Goal: Task Accomplishment & Management: Use online tool/utility

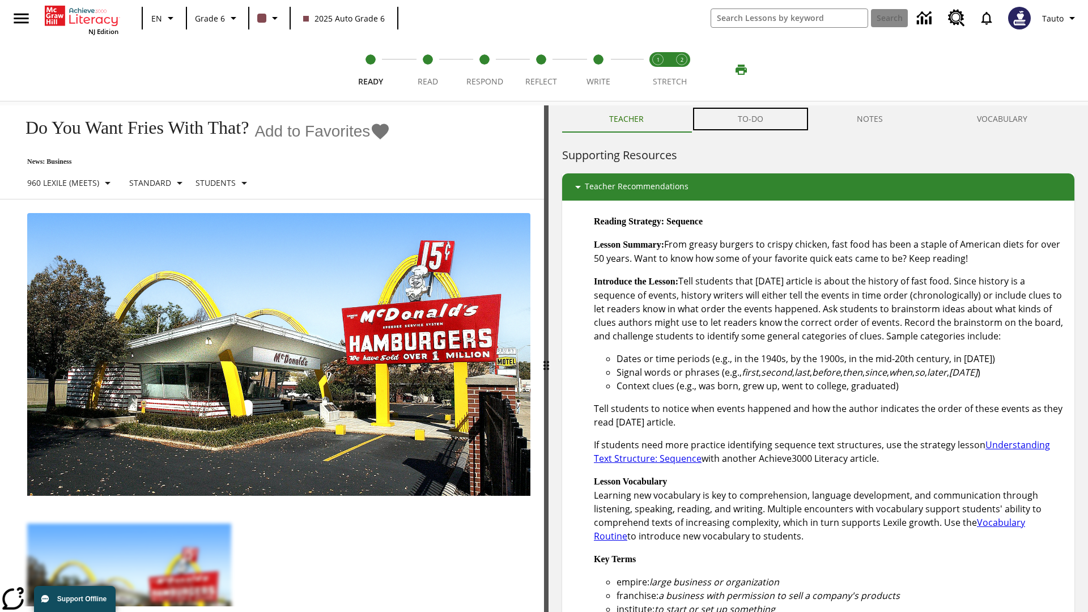
click at [751, 119] on button "TO-DO" at bounding box center [751, 118] width 120 height 27
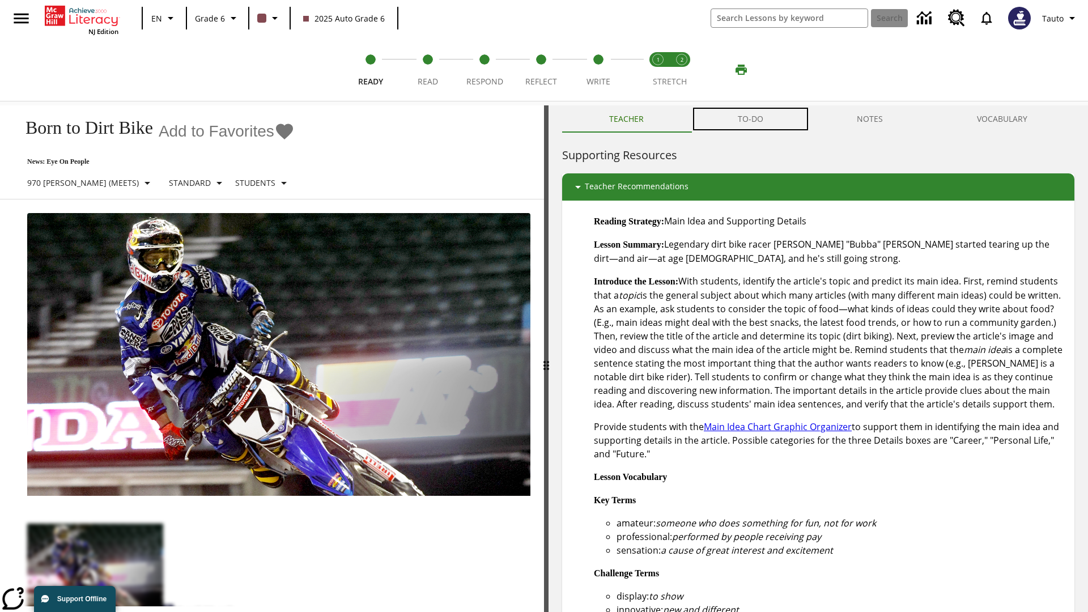
click at [751, 119] on button "TO-DO" at bounding box center [751, 118] width 120 height 27
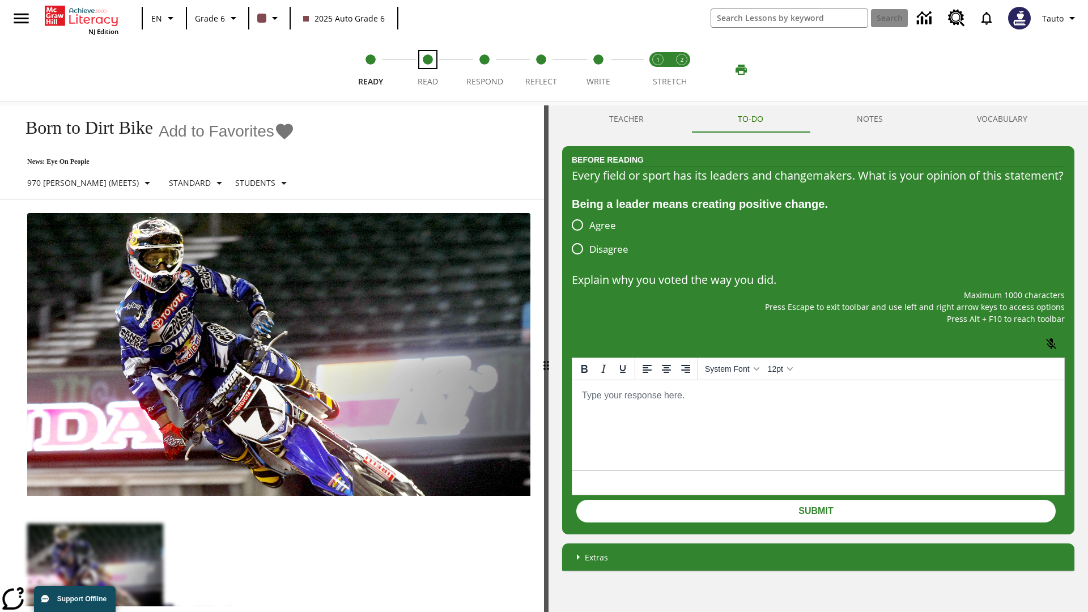
click at [427, 70] on span "Read" at bounding box center [428, 77] width 20 height 20
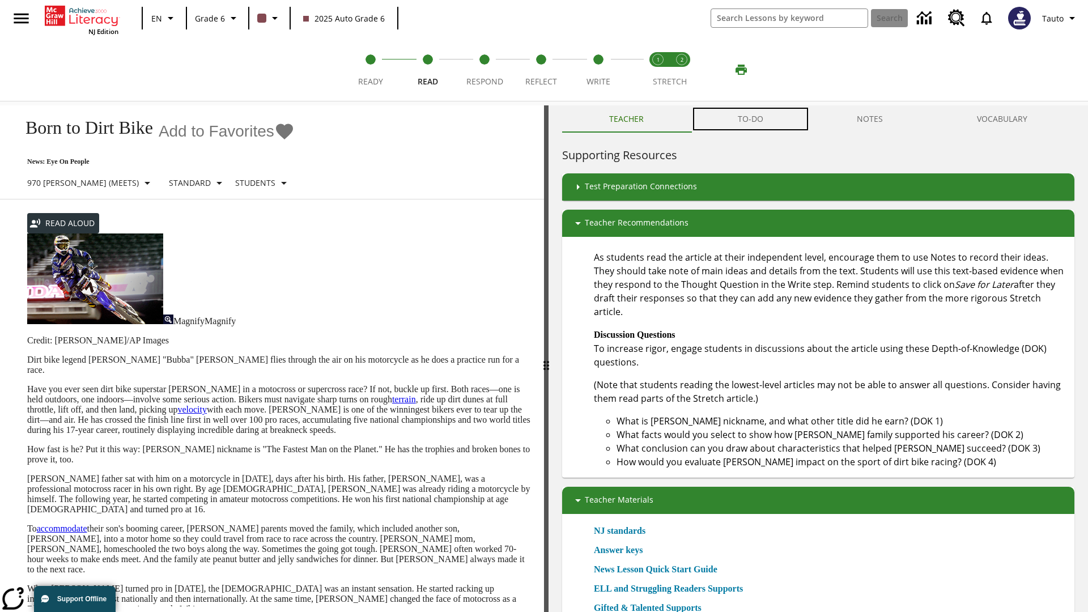
scroll to position [1, 0]
click at [751, 119] on button "TO-DO" at bounding box center [751, 118] width 120 height 27
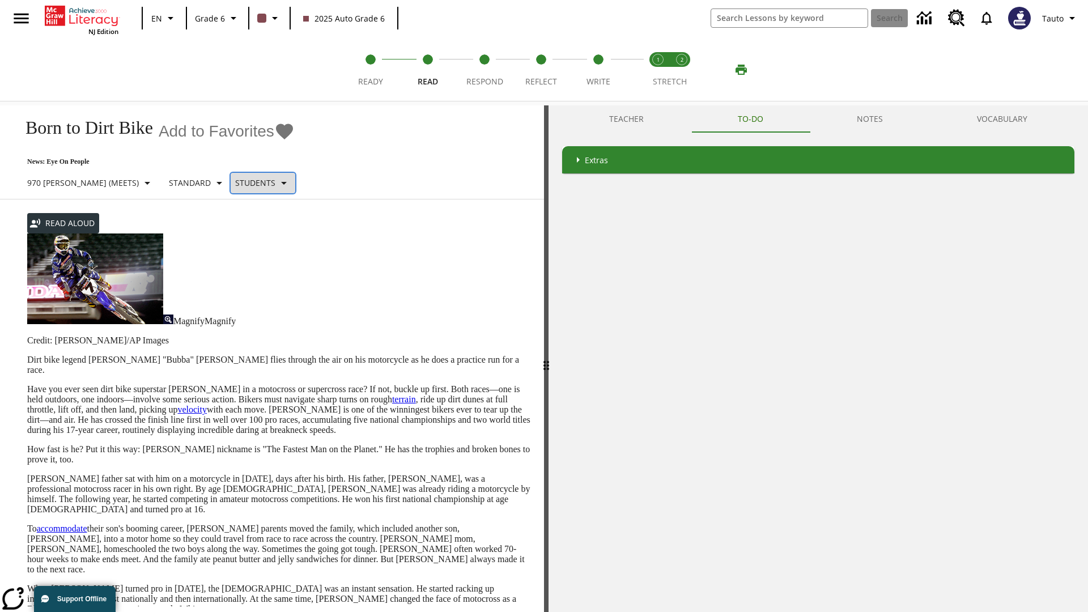
click at [235, 182] on p "Students" at bounding box center [255, 183] width 40 height 12
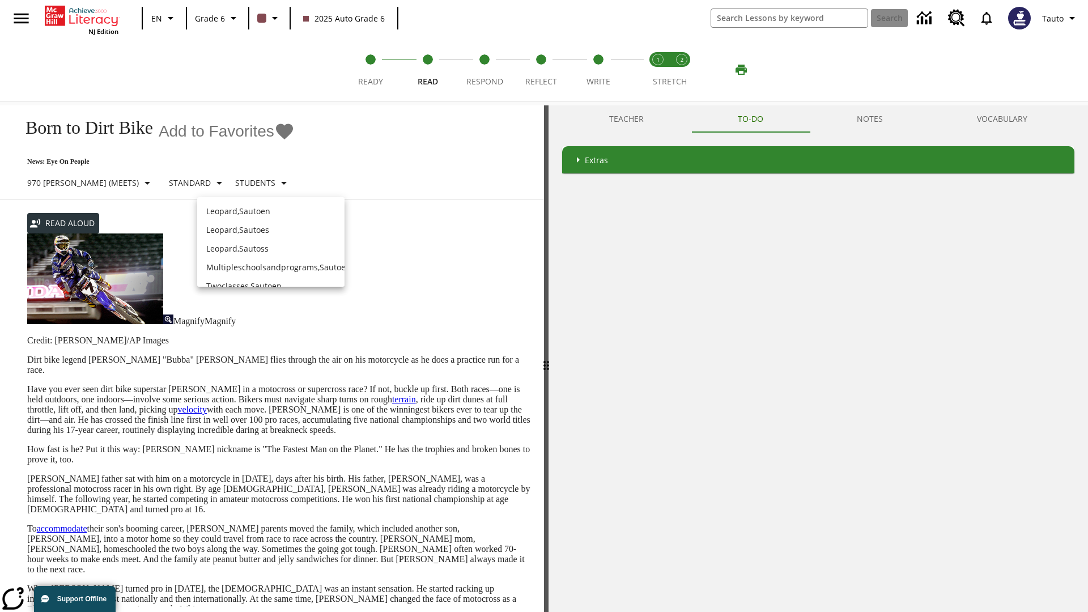
click at [262, 205] on p "Leopard , Sautoen" at bounding box center [270, 211] width 129 height 12
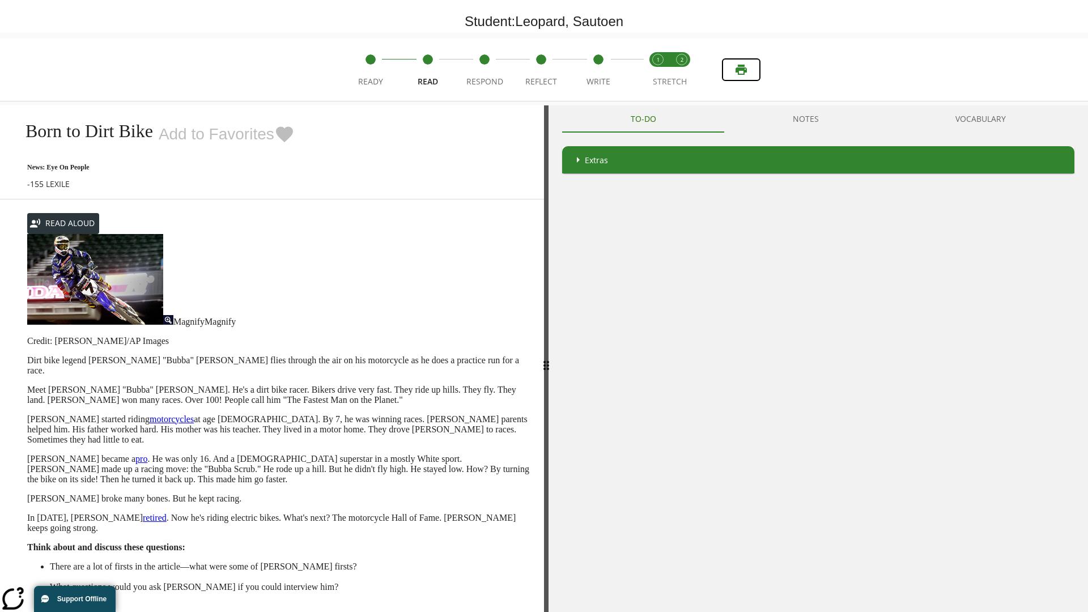
click at [741, 70] on icon "Print" at bounding box center [741, 70] width 11 height 10
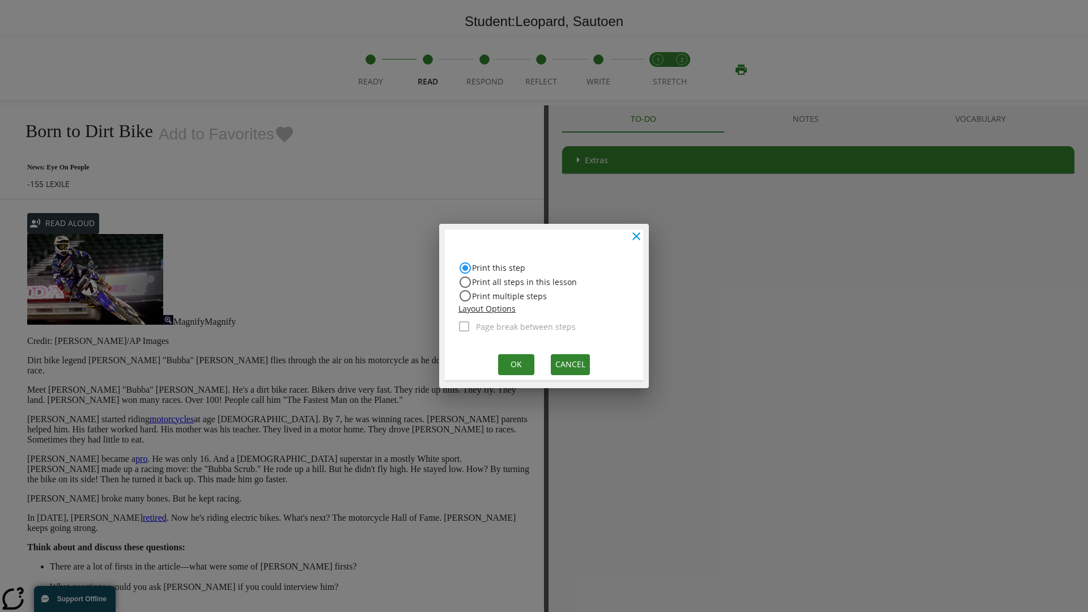
click at [465, 282] on input "Print all steps in this lesson" at bounding box center [466, 282] width 14 height 14
radio input "true"
radio input "false"
checkbox input "true"
click at [515, 364] on button "Ok" at bounding box center [516, 364] width 36 height 21
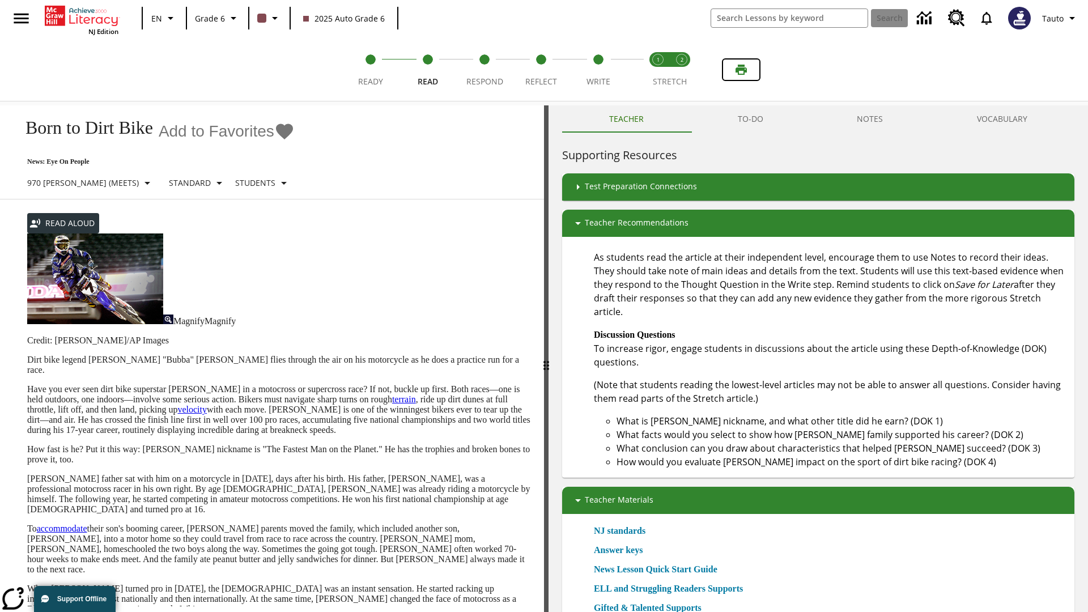
click at [741, 70] on icon "Print" at bounding box center [741, 70] width 11 height 10
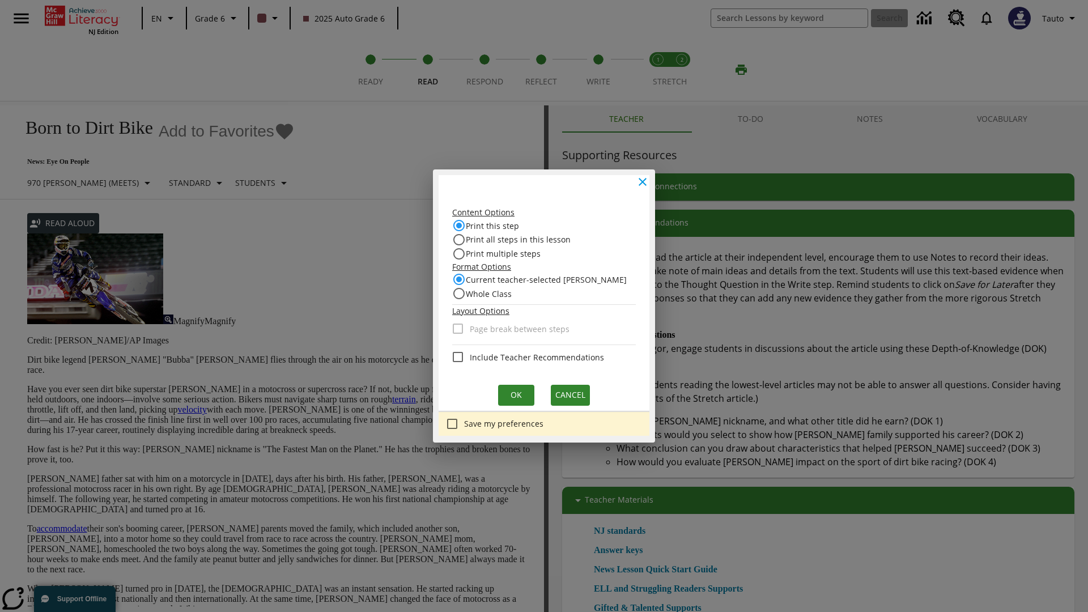
click at [465, 226] on input "Print this step" at bounding box center [459, 226] width 14 height 14
click at [465, 292] on input "Whole Class" at bounding box center [459, 294] width 14 height 14
radio input "true"
radio input "false"
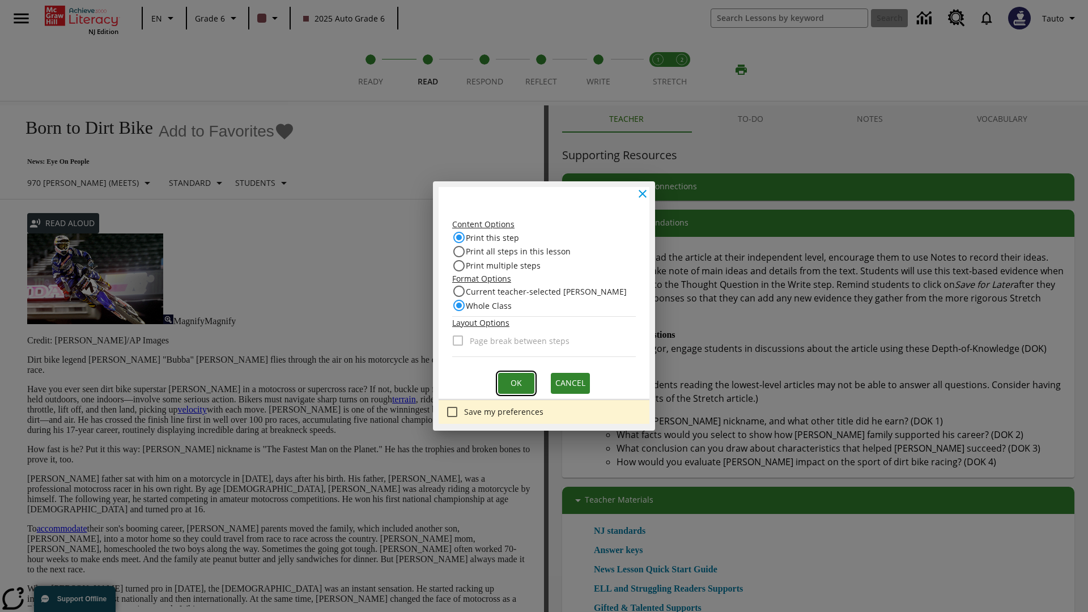
click at [515, 382] on button "Ok" at bounding box center [516, 383] width 36 height 21
